Goal: Check status: Check status

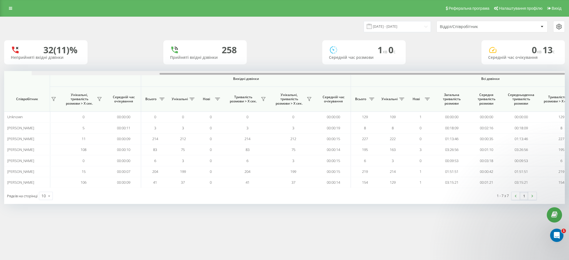
scroll to position [0, 214]
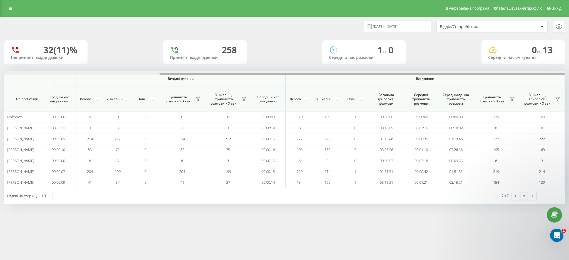
drag, startPoint x: 173, startPoint y: 74, endPoint x: 426, endPoint y: 67, distance: 253.1
click at [425, 67] on div "18.09.2025 - 18.09.2025 Відділ/Співробітник 32 (11)% Неприйняті вхідні дзвінки …" at bounding box center [284, 110] width 560 height 187
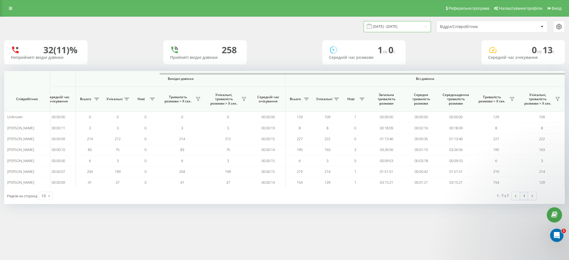
click at [412, 25] on input "18.09.2025 - 18.09.2025" at bounding box center [397, 26] width 67 height 11
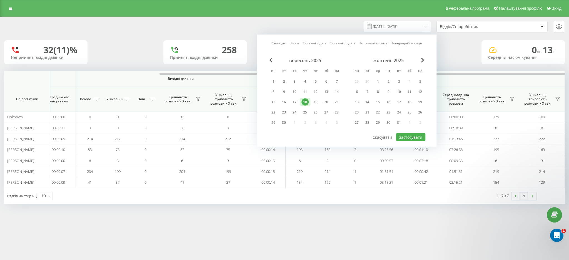
click at [304, 101] on div "18" at bounding box center [304, 102] width 7 height 7
click at [314, 102] on div "19" at bounding box center [315, 102] width 7 height 7
click at [408, 137] on button "Застосувати" at bounding box center [410, 137] width 29 height 8
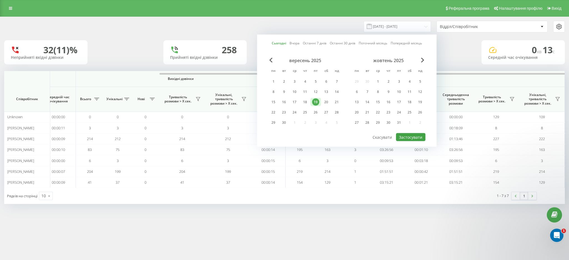
type input "19.09.2025 - 19.09.2025"
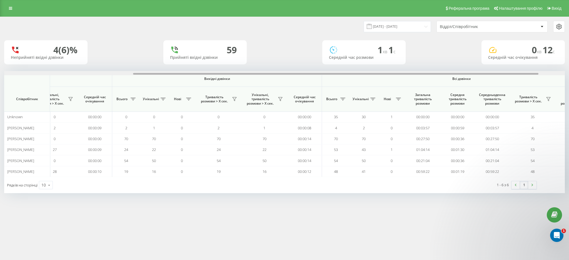
scroll to position [0, 214]
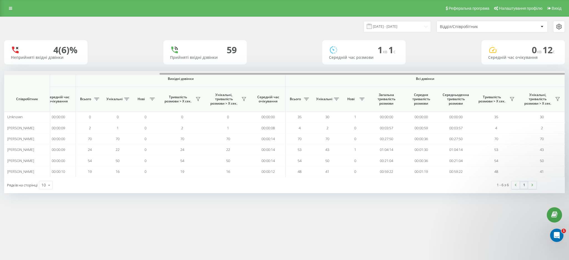
drag, startPoint x: 285, startPoint y: 74, endPoint x: 506, endPoint y: 66, distance: 221.2
click at [506, 66] on div "19.09.2025 - 19.09.2025 Відділ/Співробітник 4 (6)% Неприйняті вхідні дзвінки 59…" at bounding box center [284, 105] width 560 height 176
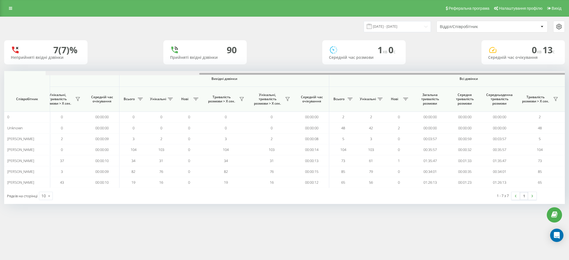
scroll to position [0, 214]
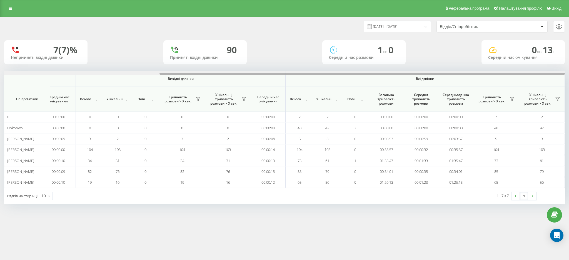
drag, startPoint x: 251, startPoint y: 73, endPoint x: 482, endPoint y: 72, distance: 231.4
click at [482, 72] on div at bounding box center [284, 73] width 560 height 4
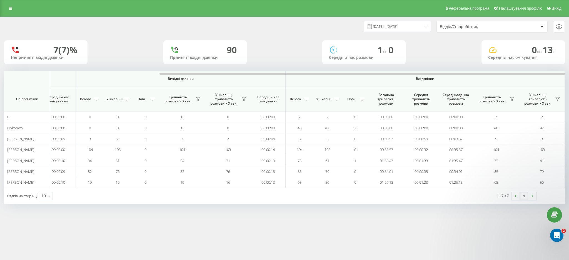
scroll to position [0, 0]
